Goal: Information Seeking & Learning: Learn about a topic

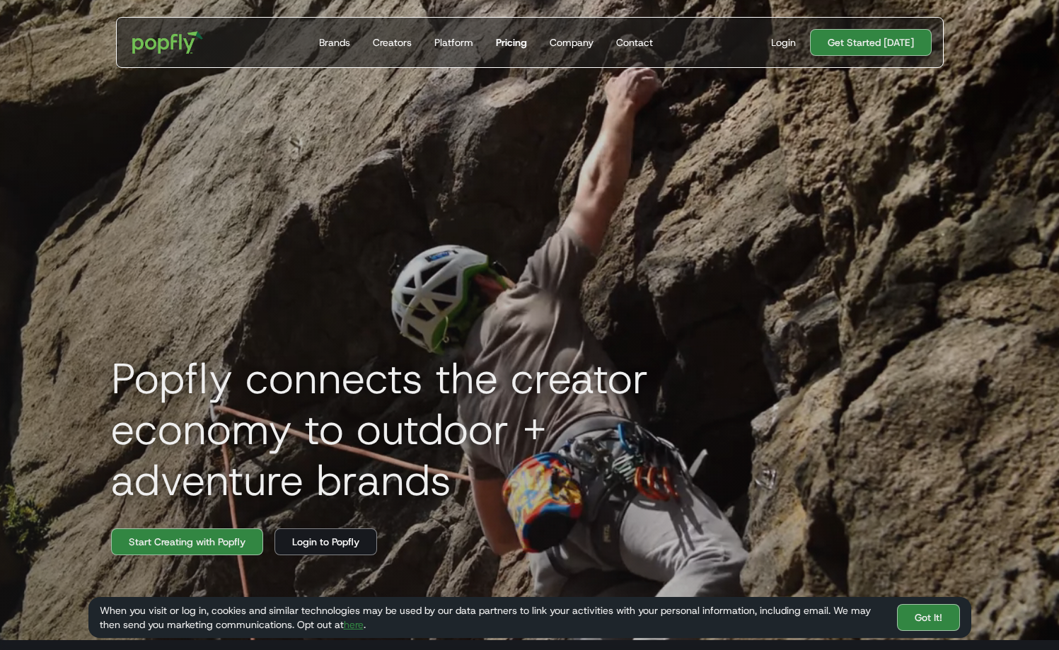
click at [518, 47] on div "Pricing" at bounding box center [511, 42] width 31 height 14
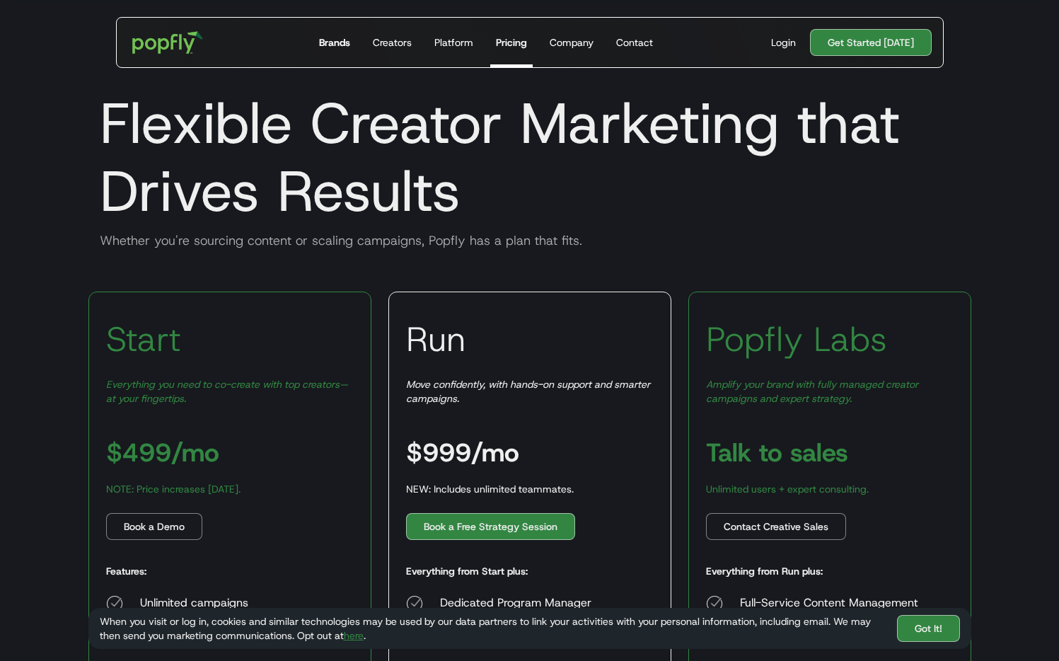
click at [348, 44] on div "Brands" at bounding box center [334, 42] width 31 height 14
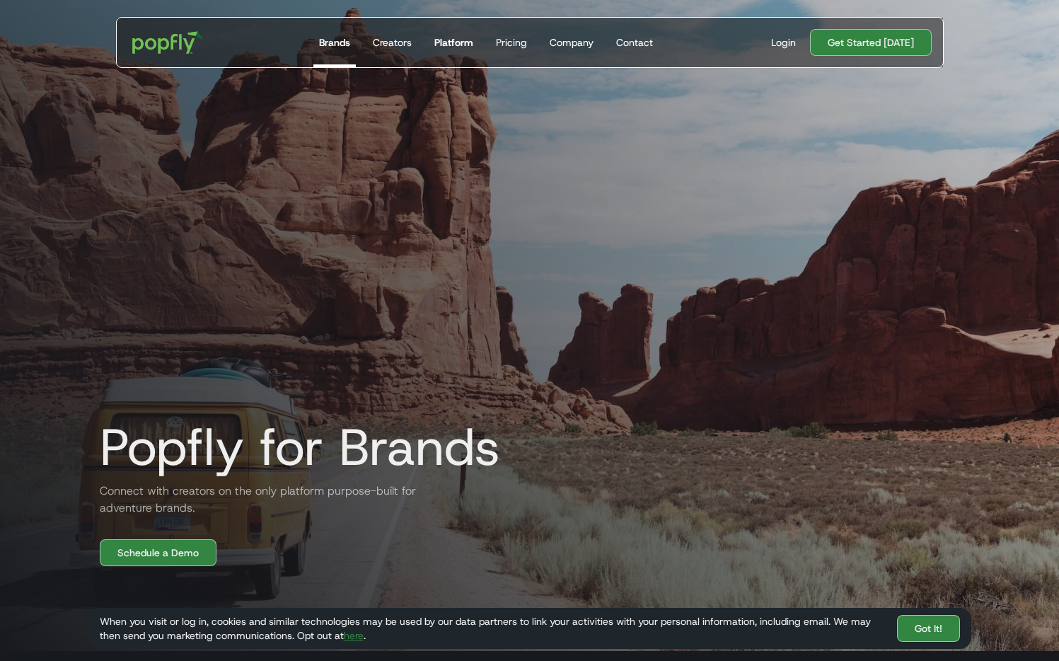
click at [449, 54] on link "Platform" at bounding box center [454, 43] width 50 height 50
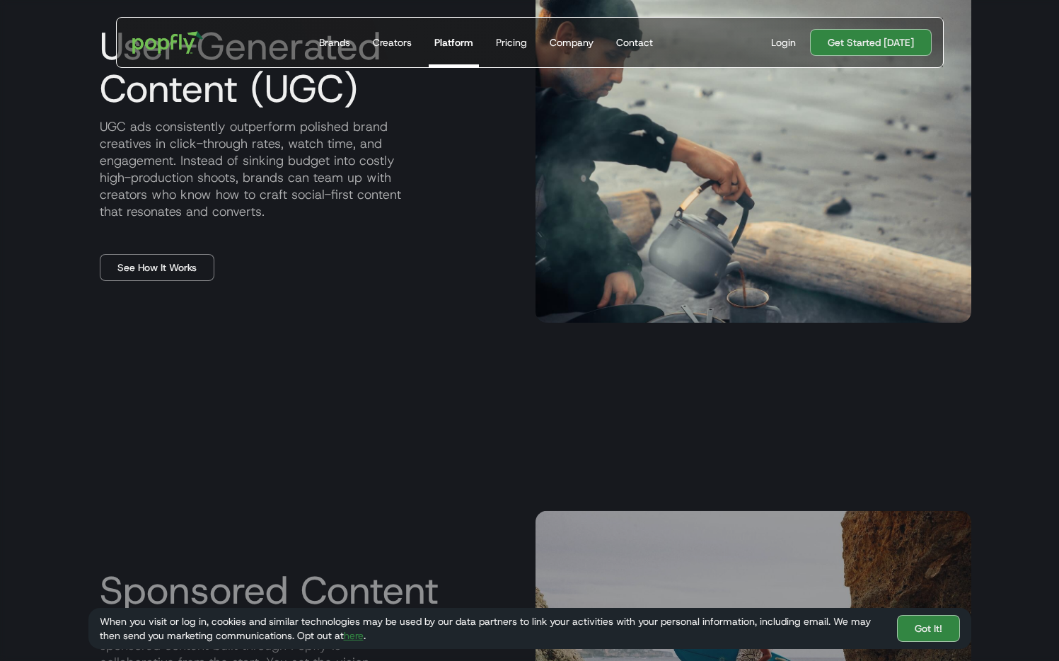
scroll to position [1233, 0]
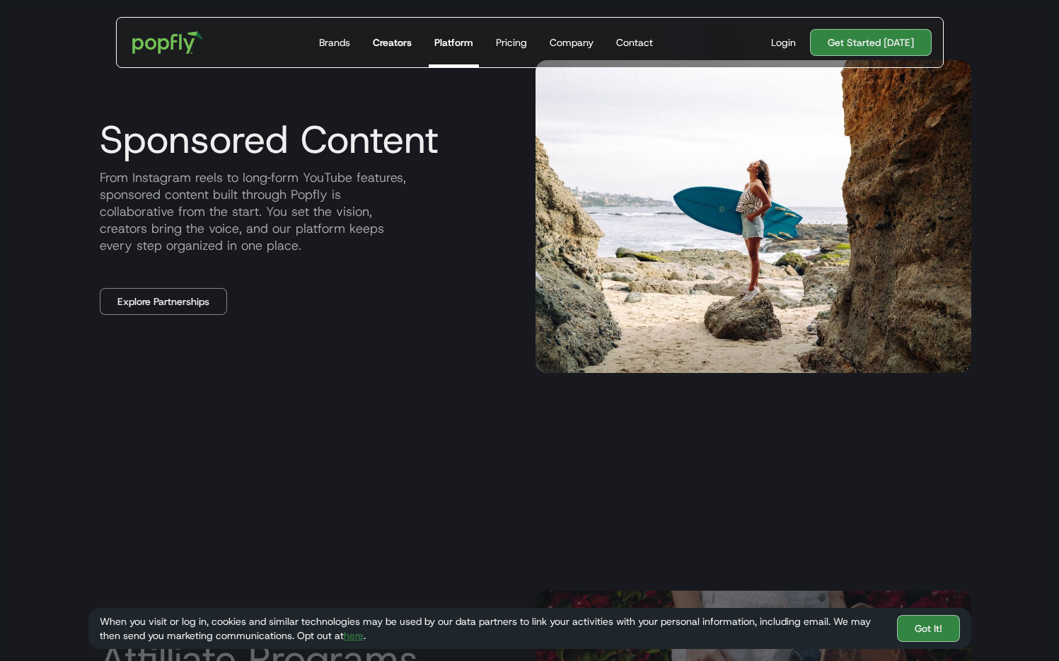
click at [403, 52] on link "Creators" at bounding box center [392, 43] width 50 height 50
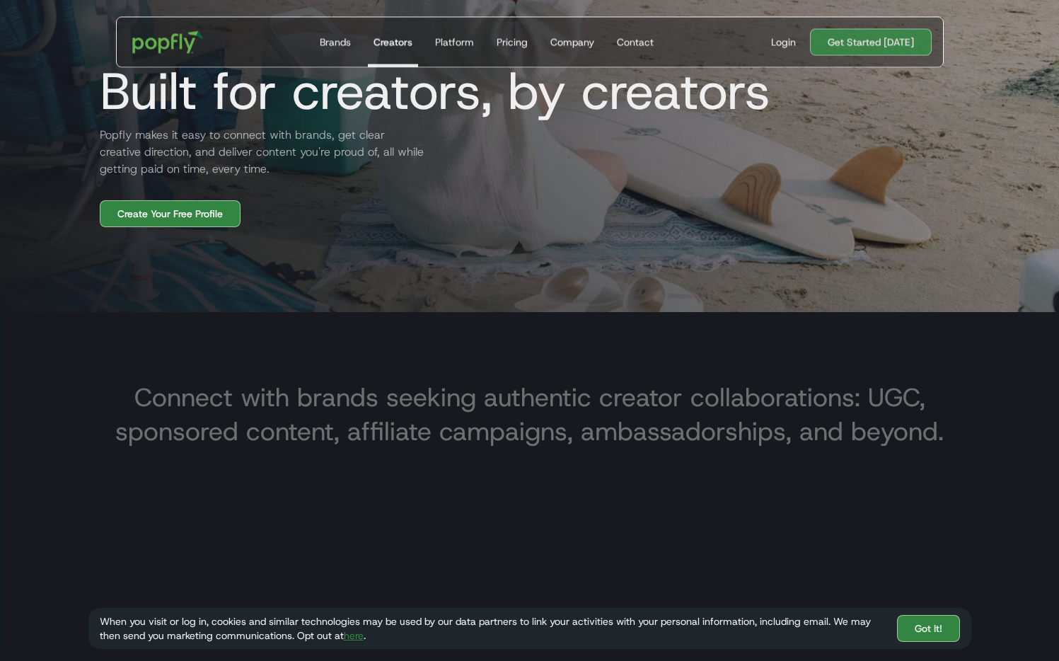
scroll to position [643, 0]
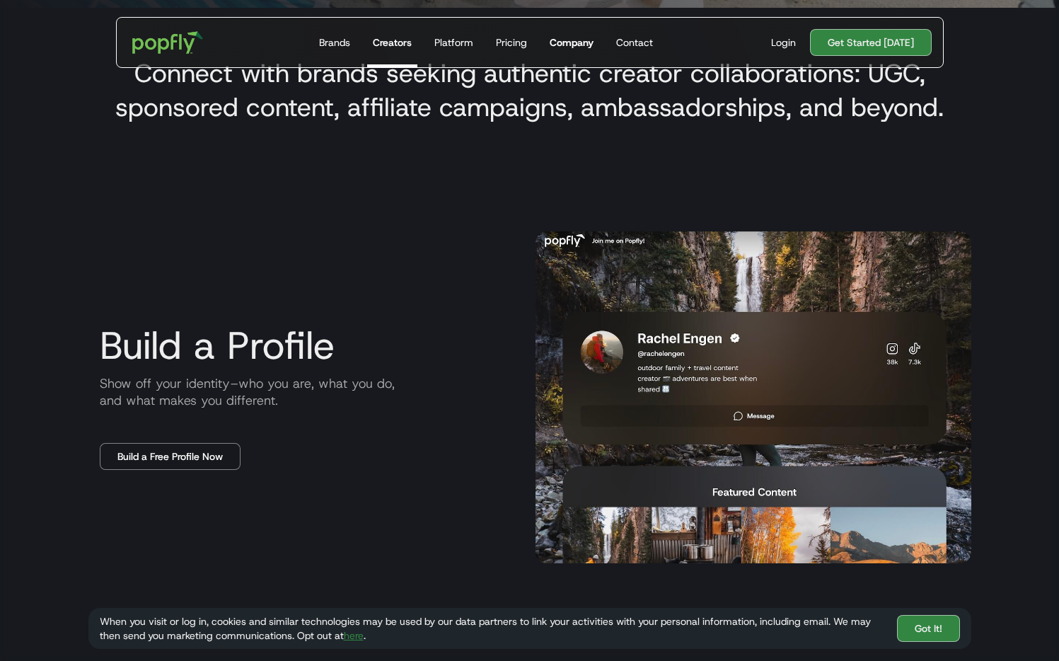
click at [572, 44] on div "Company" at bounding box center [572, 42] width 44 height 14
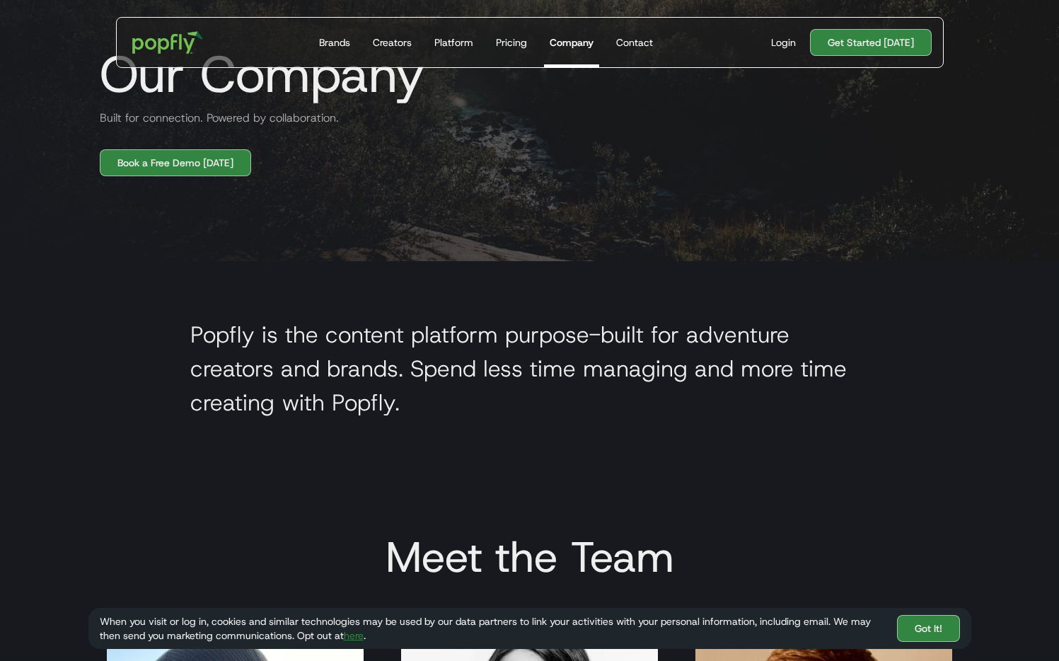
scroll to position [124, 0]
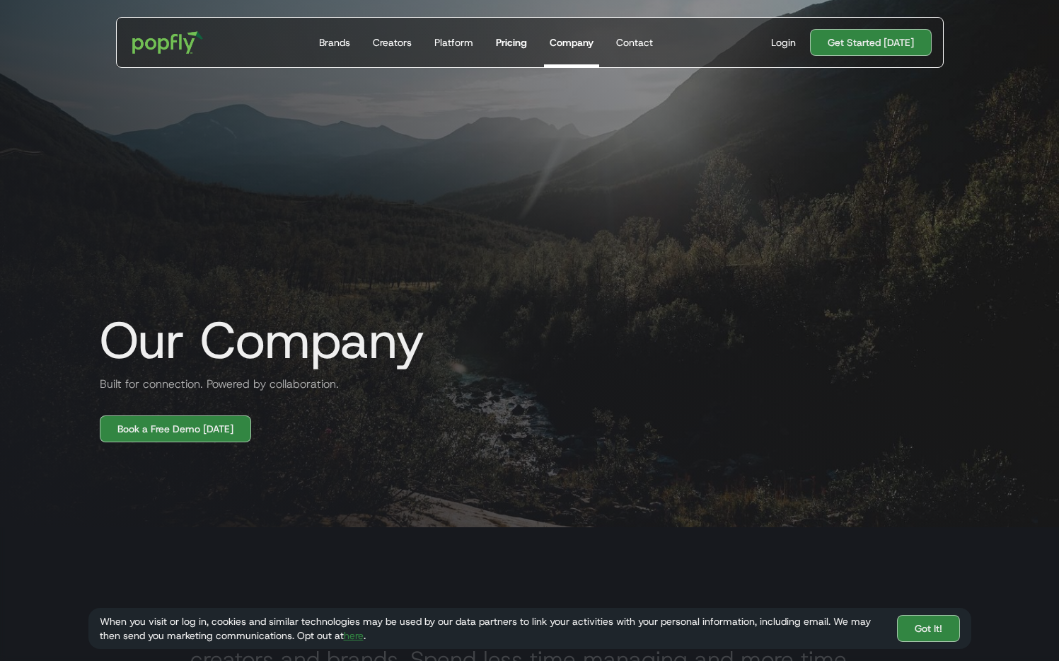
click at [504, 37] on div "Pricing" at bounding box center [511, 42] width 31 height 14
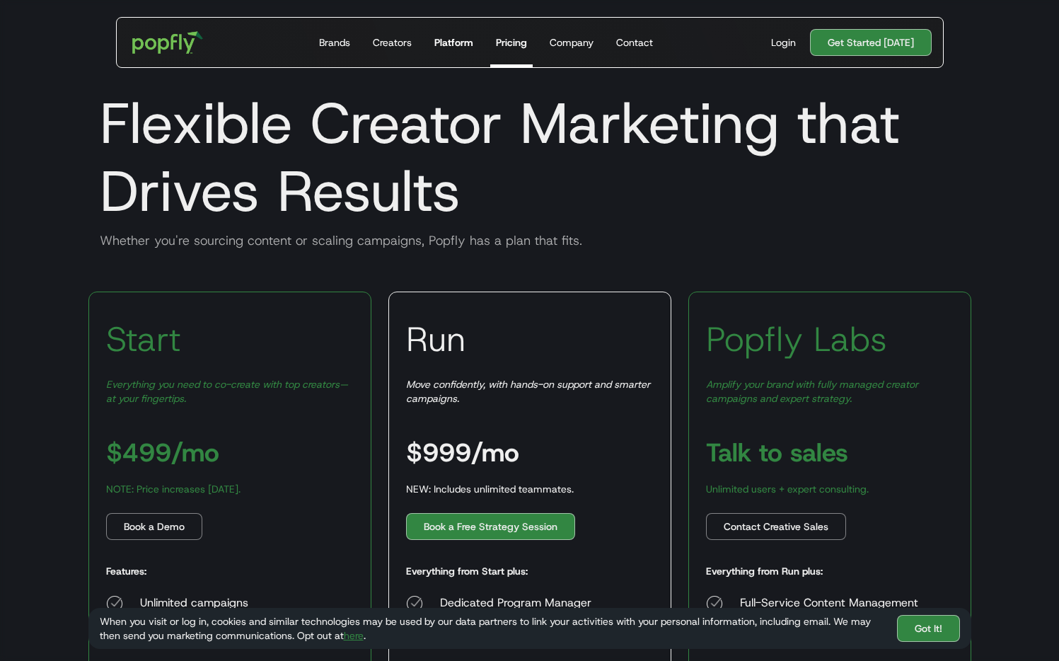
click at [443, 45] on div "Platform" at bounding box center [453, 42] width 39 height 14
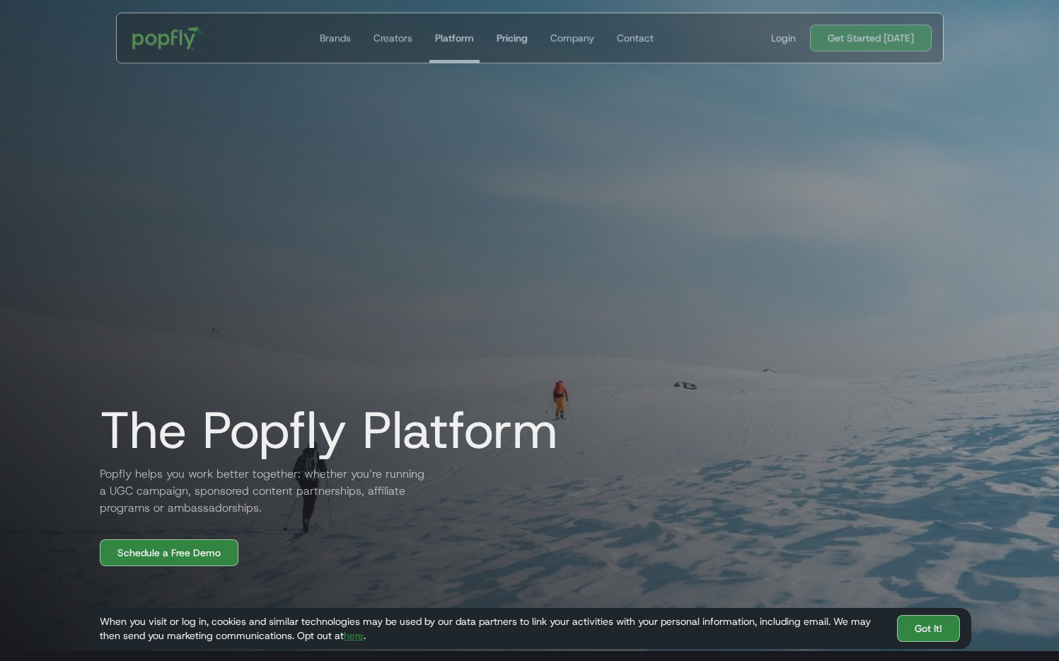
click at [504, 39] on div "Pricing" at bounding box center [511, 38] width 31 height 14
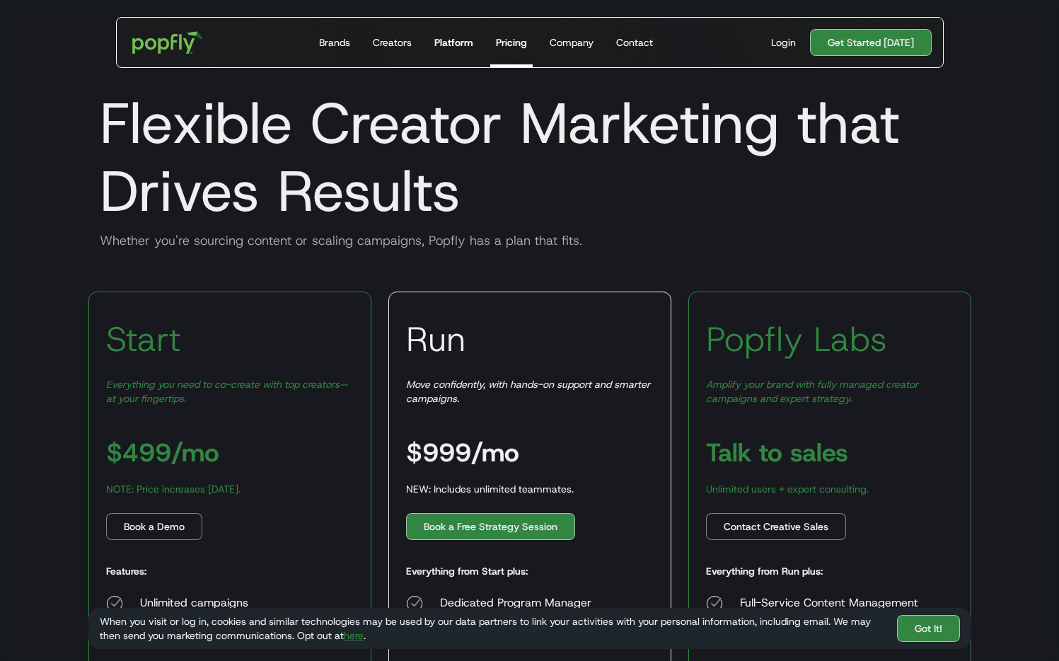
click at [461, 48] on div "Platform" at bounding box center [453, 42] width 39 height 14
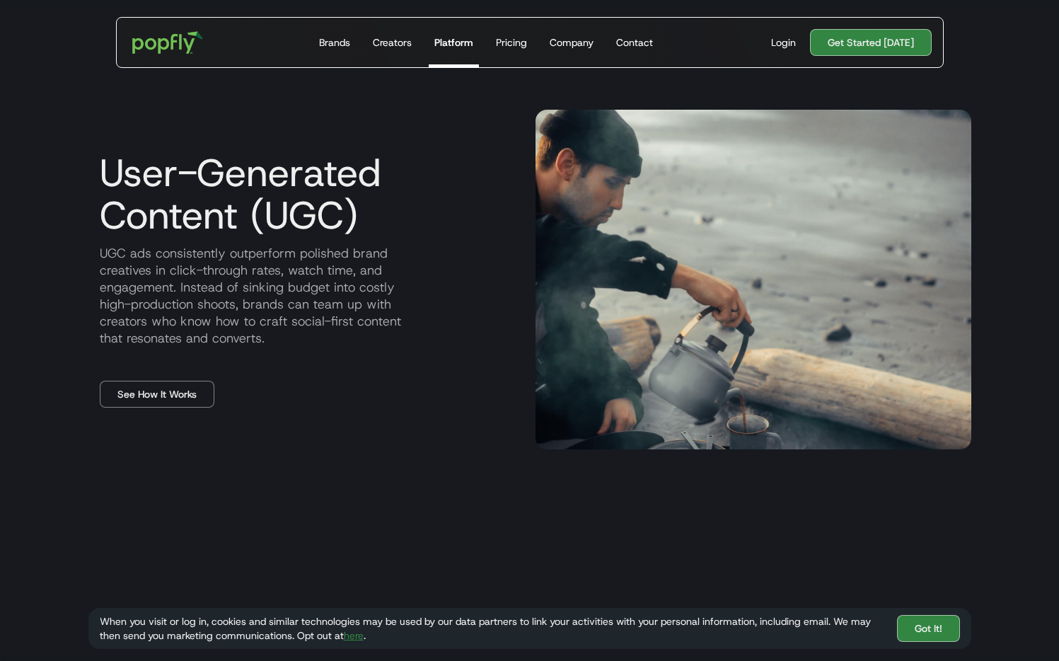
scroll to position [652, 0]
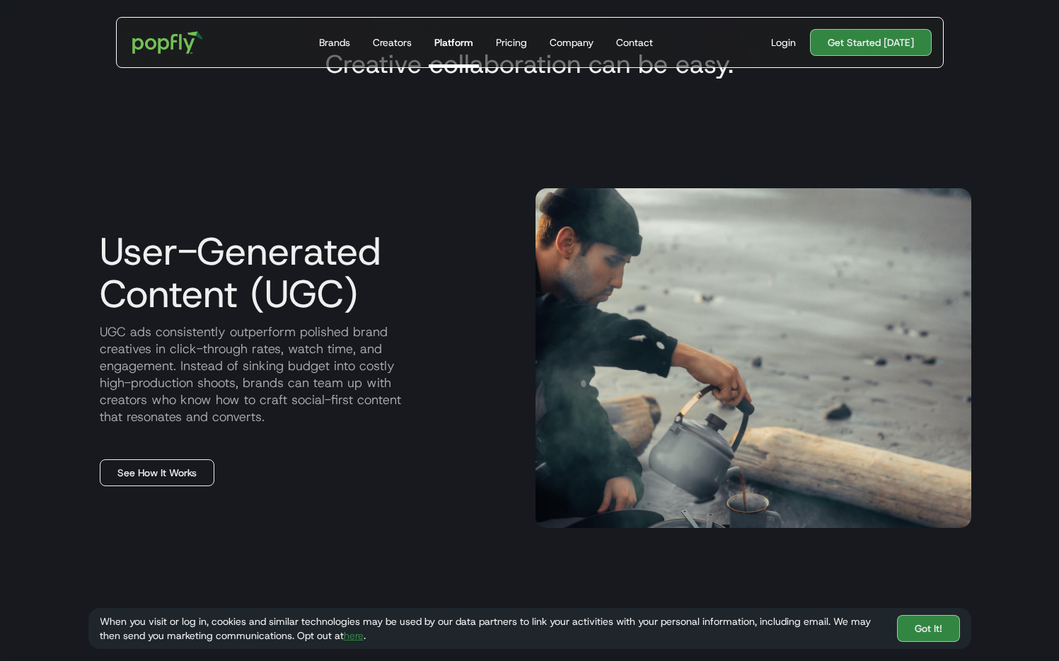
click at [139, 476] on link "See How It Works" at bounding box center [157, 472] width 115 height 27
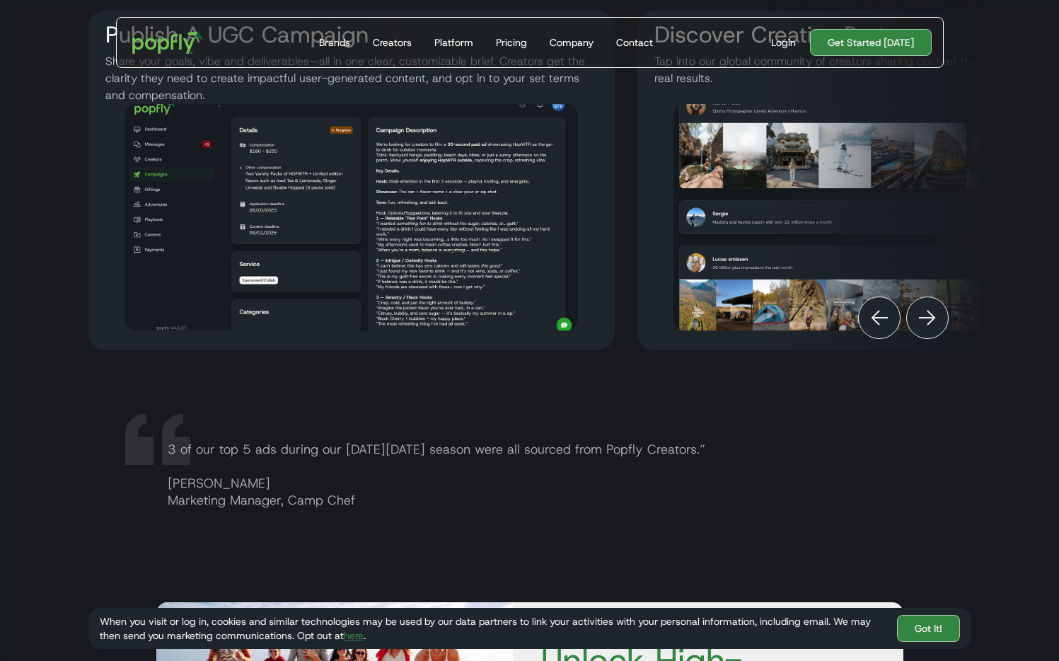
scroll to position [1731, 0]
